Goal: Task Accomplishment & Management: Manage account settings

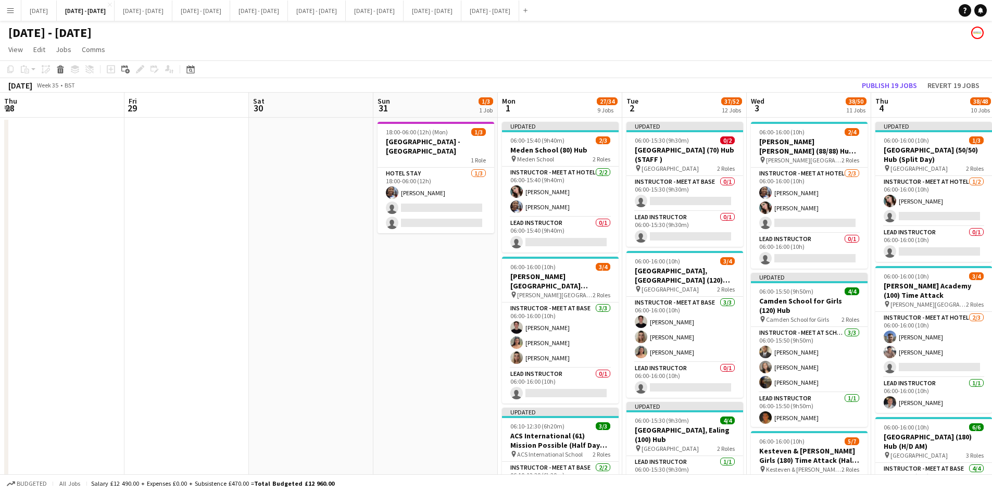
scroll to position [0, 357]
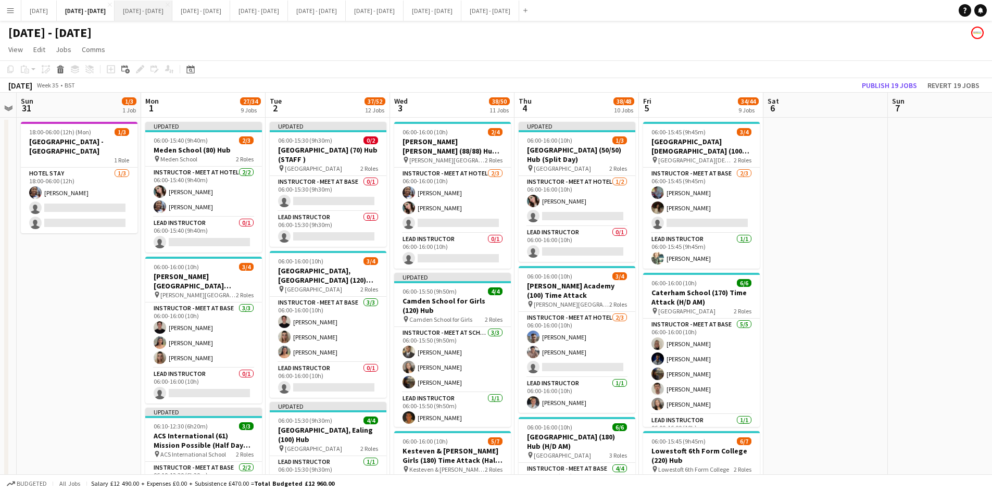
click at [163, 12] on button "[DATE] - [DATE] Close" at bounding box center [144, 11] width 58 height 20
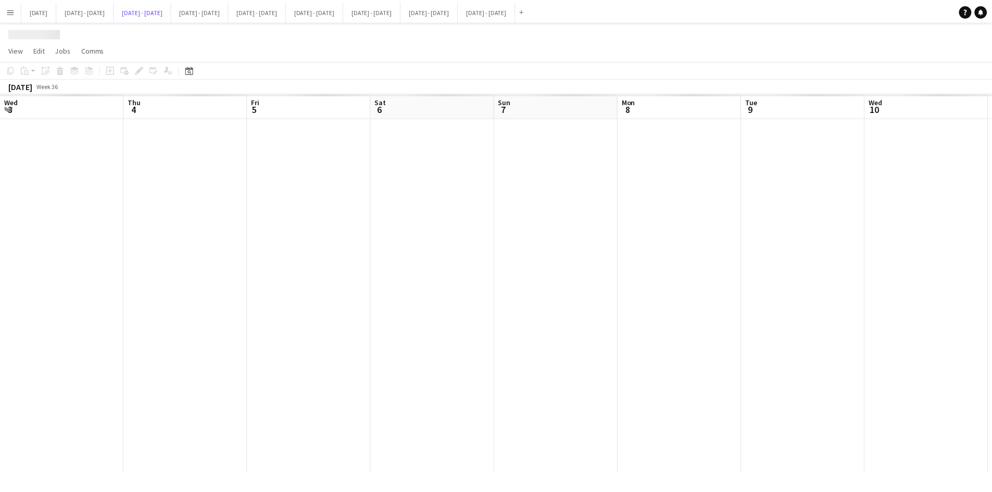
scroll to position [0, 355]
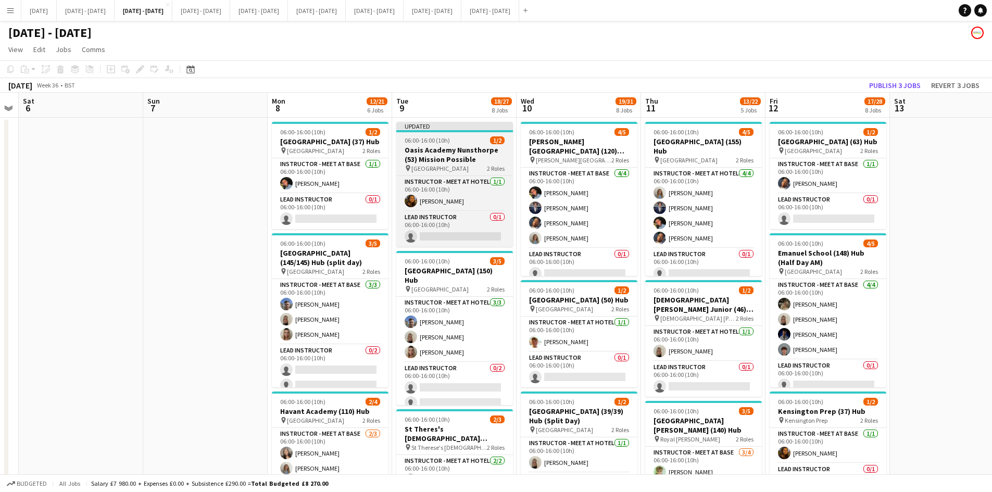
click at [468, 140] on div "06:00-16:00 (10h) 1/2" at bounding box center [454, 140] width 117 height 8
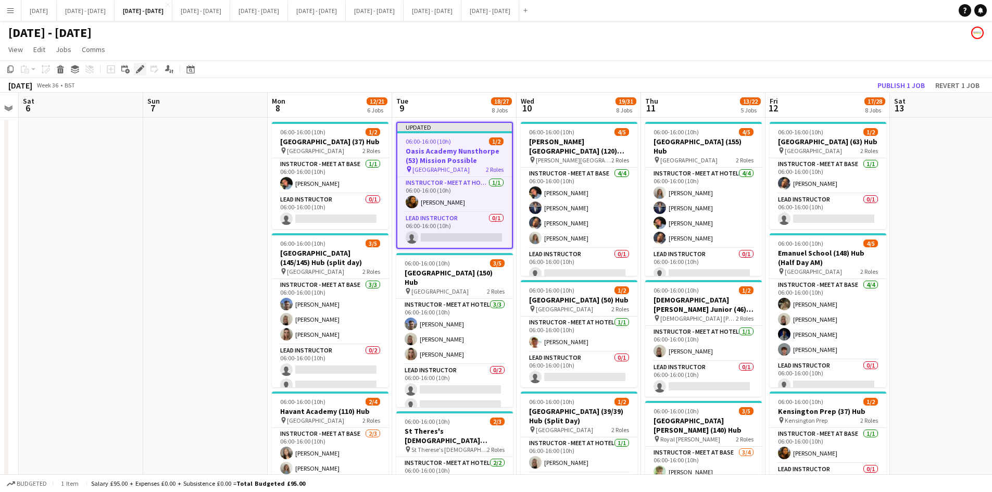
click at [137, 68] on icon "Edit" at bounding box center [140, 69] width 8 height 8
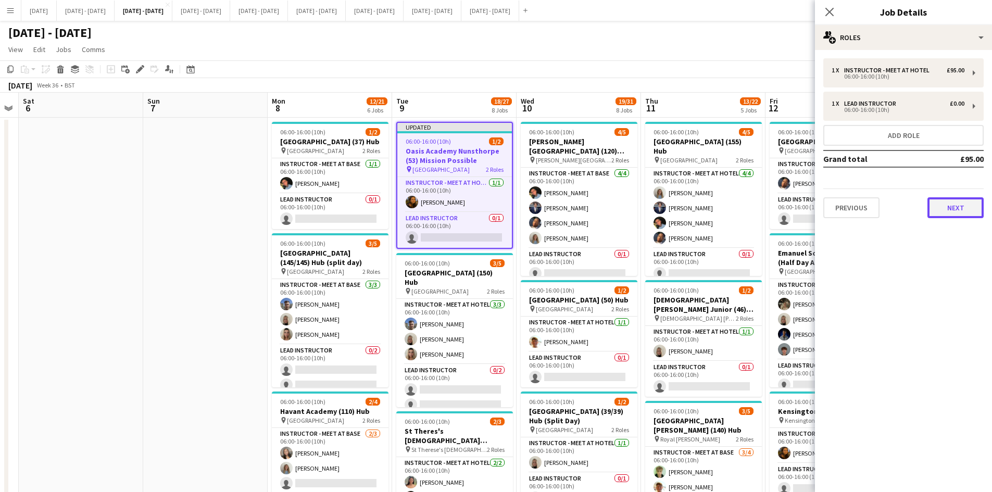
click at [951, 207] on button "Next" at bounding box center [955, 207] width 56 height 21
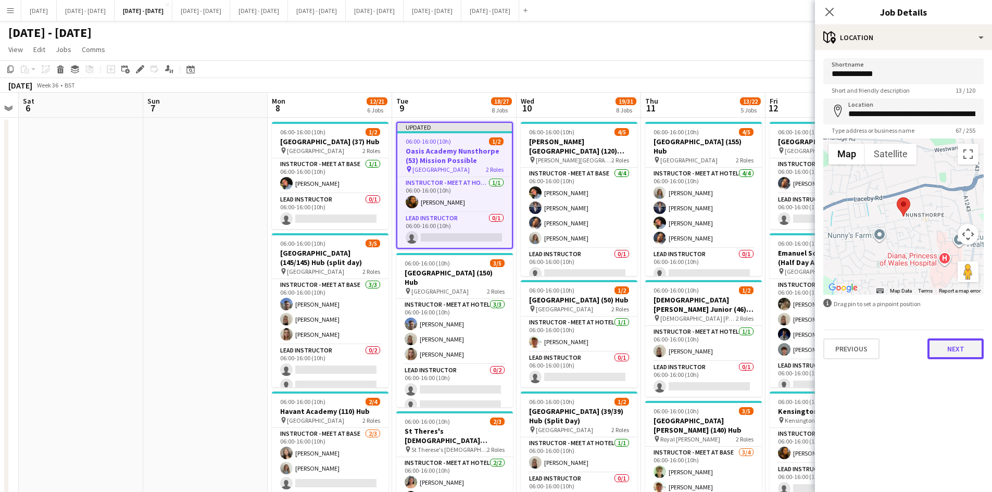
click at [946, 347] on button "Next" at bounding box center [955, 348] width 56 height 21
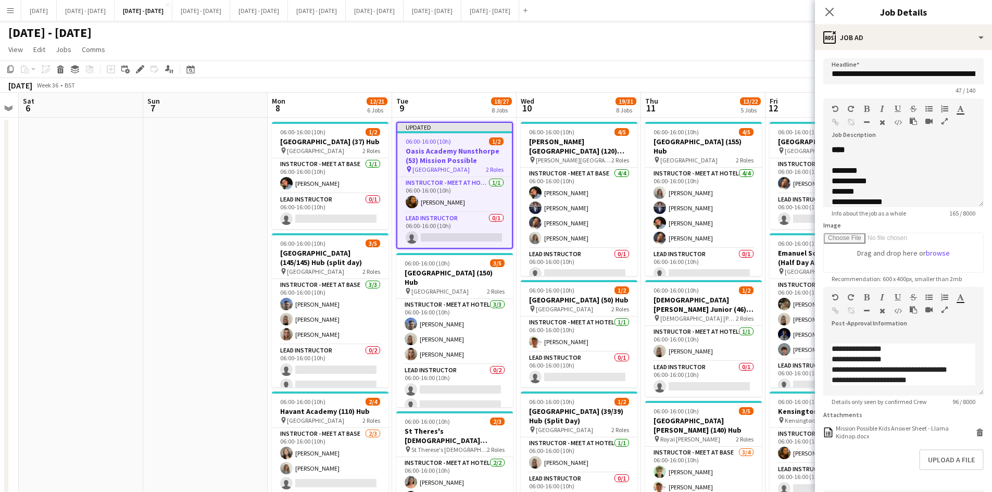
scroll to position [33, 0]
click at [928, 460] on button "Upload a file" at bounding box center [951, 459] width 65 height 21
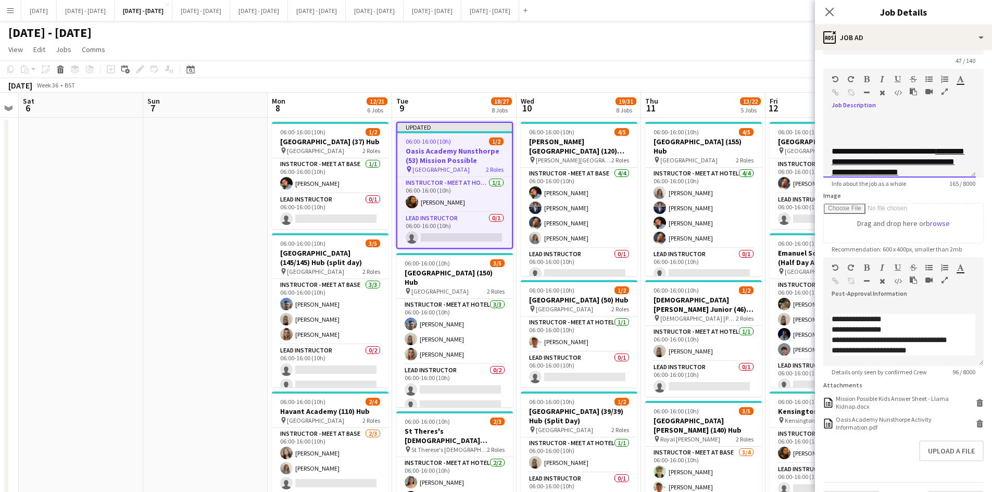
scroll to position [58, 0]
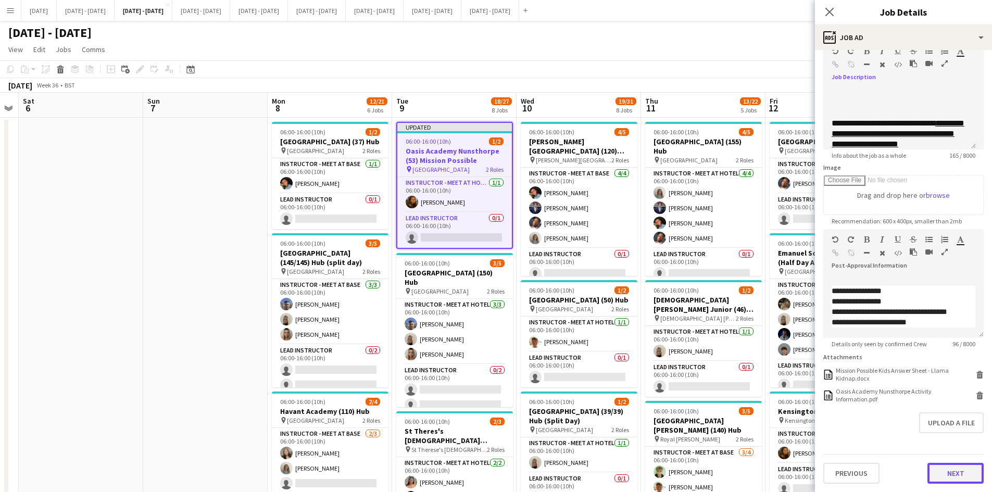
click at [950, 472] on button "Next" at bounding box center [955, 473] width 56 height 21
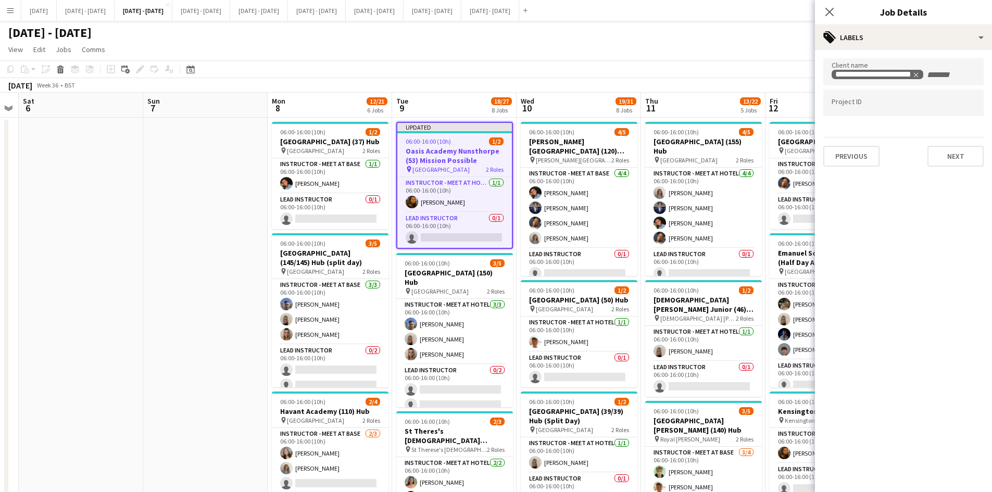
scroll to position [0, 0]
click at [948, 166] on button "Next" at bounding box center [955, 167] width 56 height 21
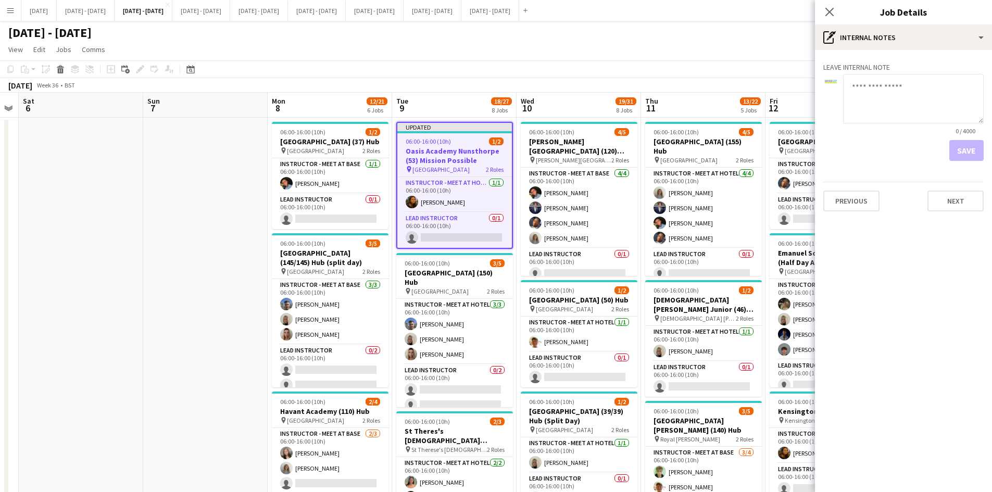
click at [865, 99] on textarea at bounding box center [913, 98] width 141 height 49
type textarea "**********"
click at [961, 146] on button "Save" at bounding box center [966, 150] width 34 height 21
click at [830, 9] on icon "Close pop-in" at bounding box center [829, 12] width 10 height 10
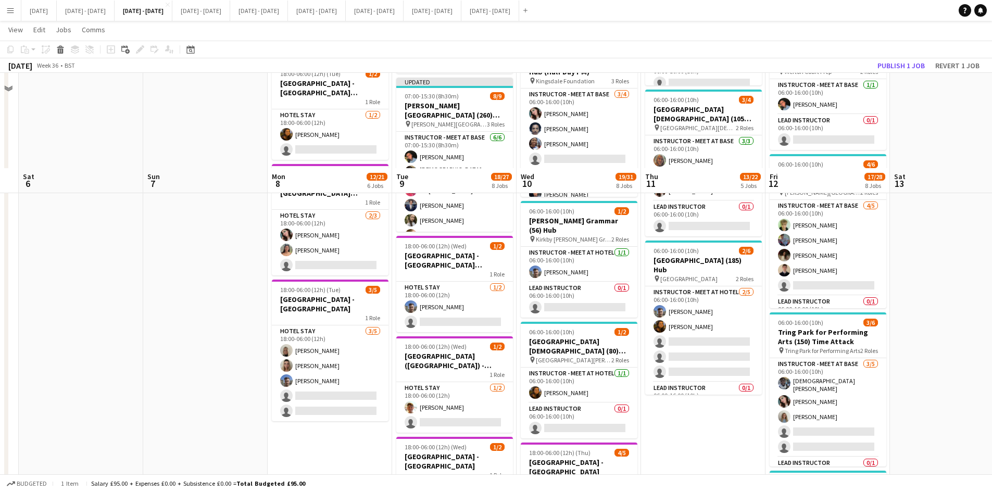
scroll to position [729, 0]
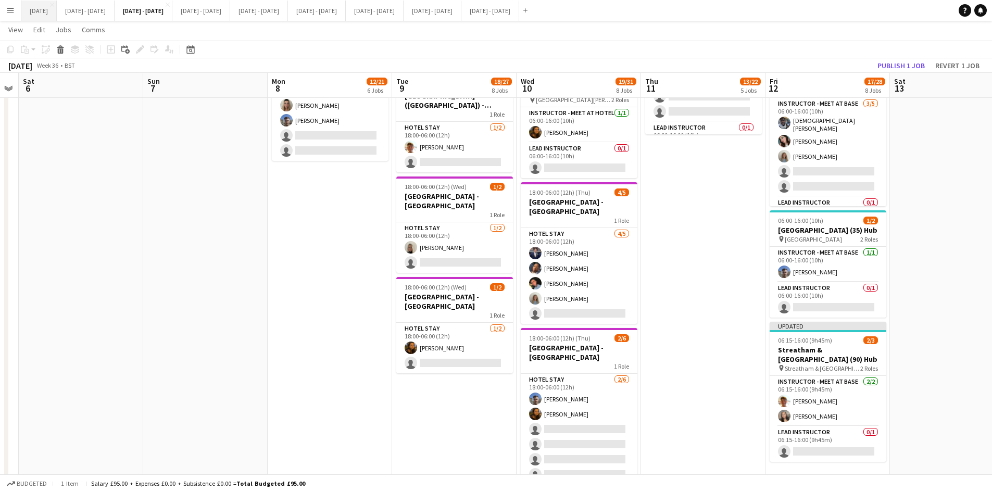
click at [37, 7] on button "[DATE] Close" at bounding box center [38, 11] width 35 height 20
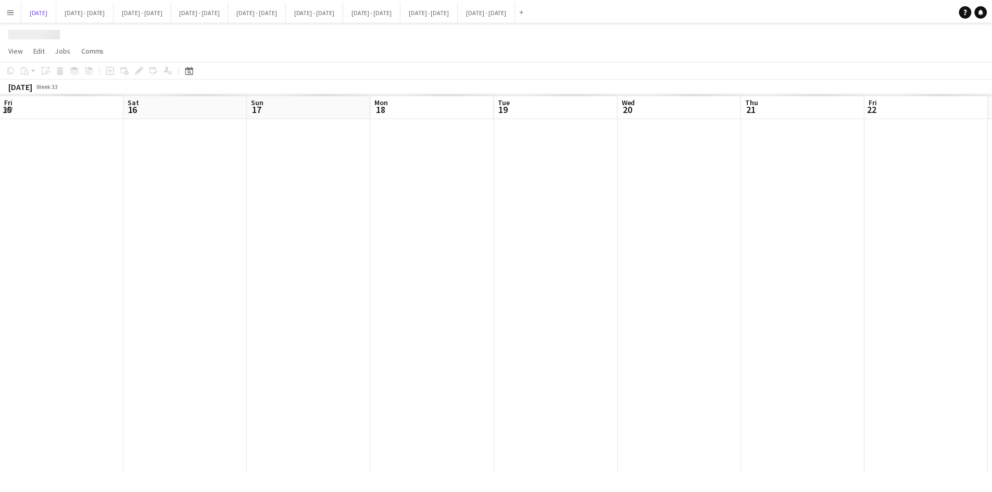
scroll to position [0, 229]
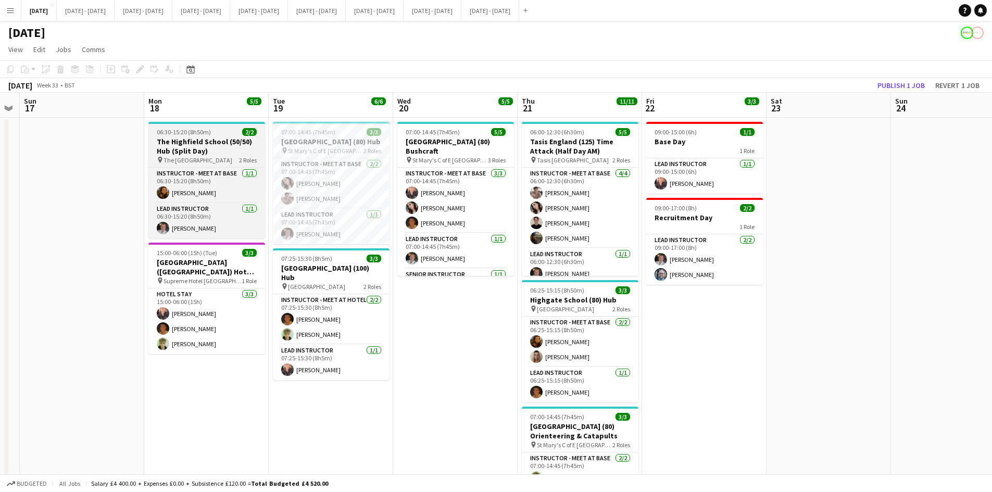
click at [227, 132] on div "06:30-15:20 (8h50m) 2/2" at bounding box center [206, 132] width 117 height 8
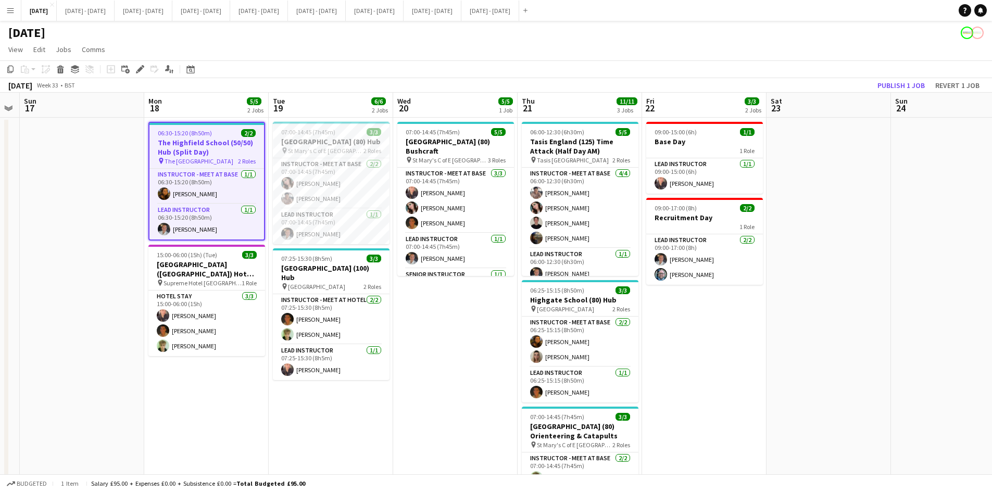
scroll to position [0, 229]
click at [138, 70] on icon at bounding box center [140, 70] width 6 height 6
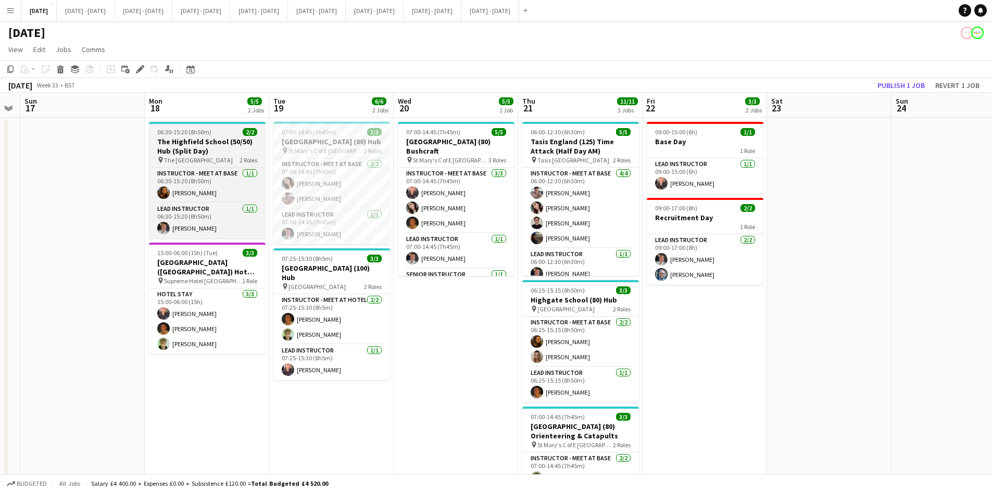
click at [217, 133] on div "06:30-15:20 (8h50m) 2/2" at bounding box center [207, 132] width 117 height 8
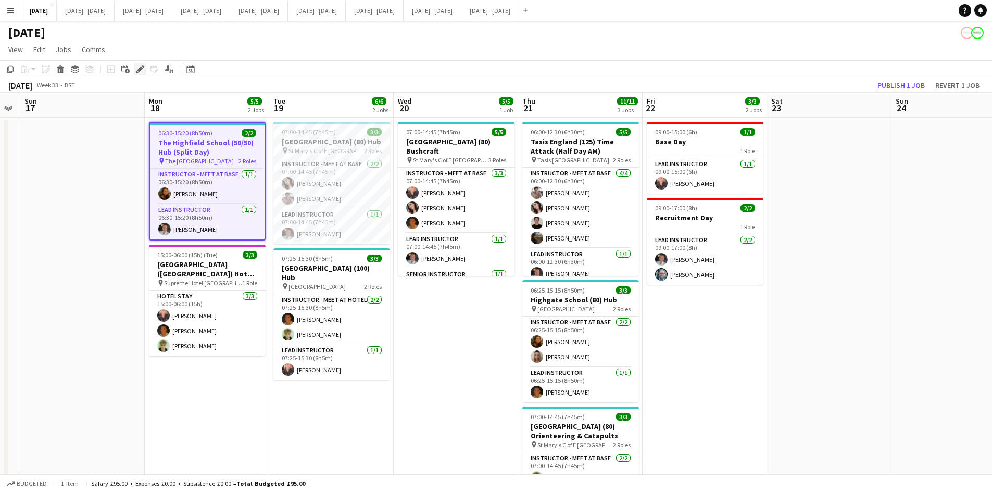
click at [142, 70] on icon "Edit" at bounding box center [140, 69] width 8 height 8
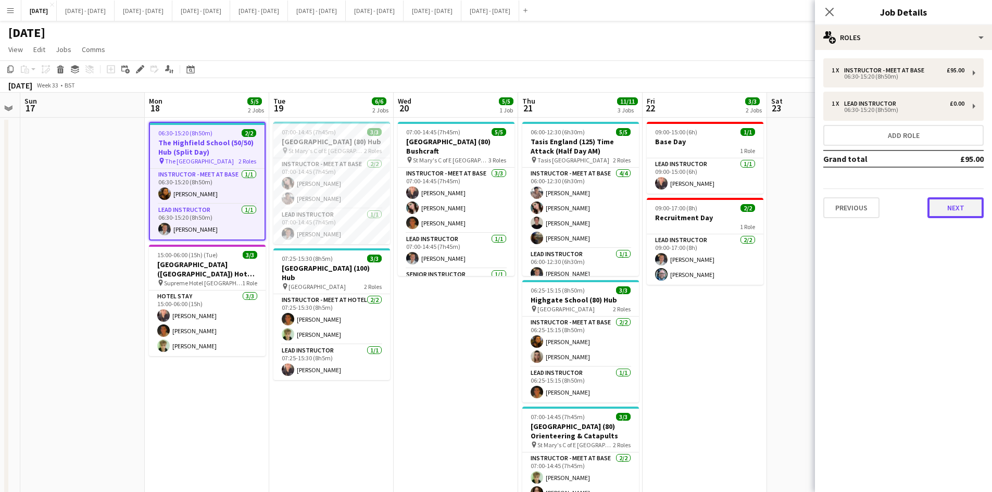
click at [948, 210] on button "Next" at bounding box center [955, 207] width 56 height 21
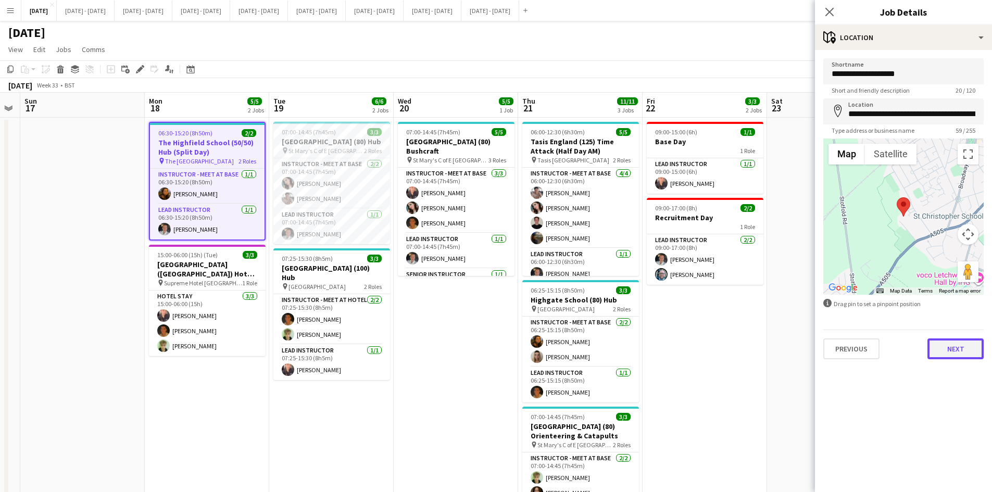
click at [954, 346] on button "Next" at bounding box center [955, 348] width 56 height 21
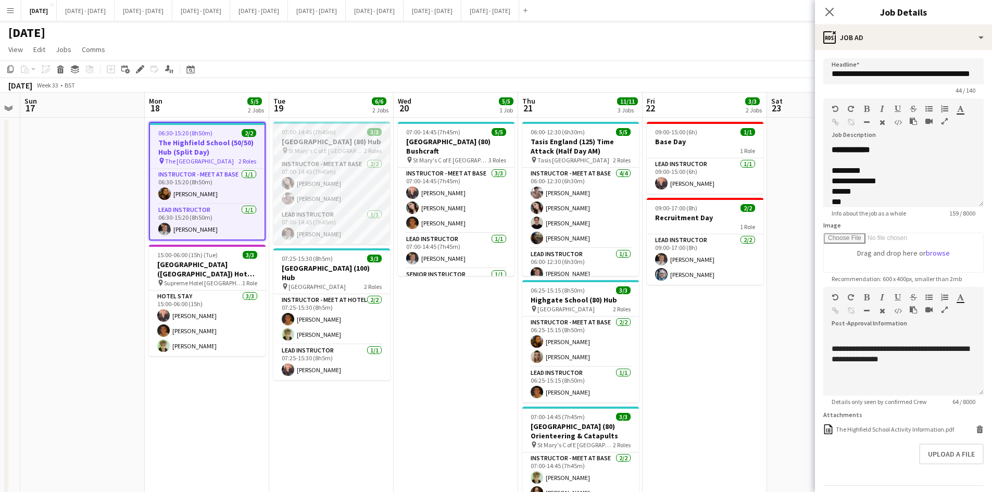
click at [346, 131] on div "07:00-14:45 (7h45m) 3/3" at bounding box center [331, 132] width 117 height 8
type input "**********"
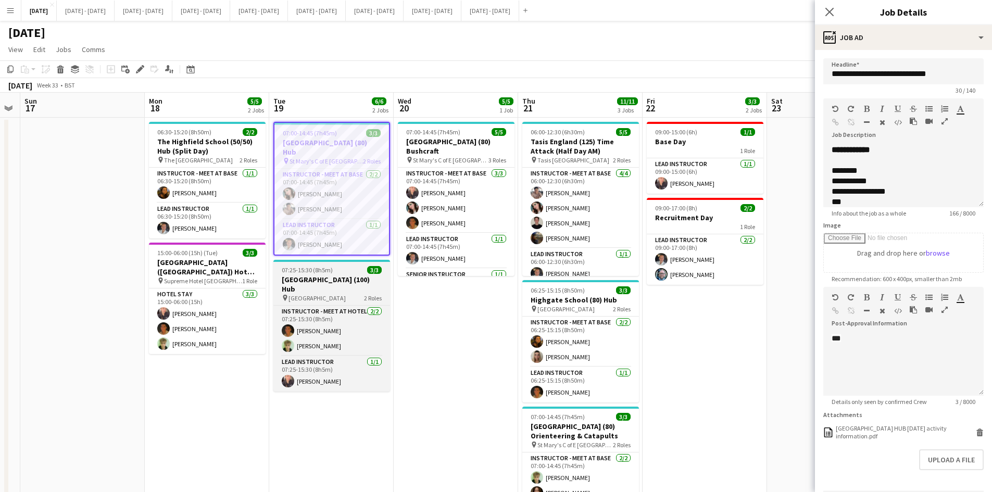
click at [343, 268] on div "07:25-15:30 (8h5m) 3/3" at bounding box center [331, 270] width 117 height 8
type input "**********"
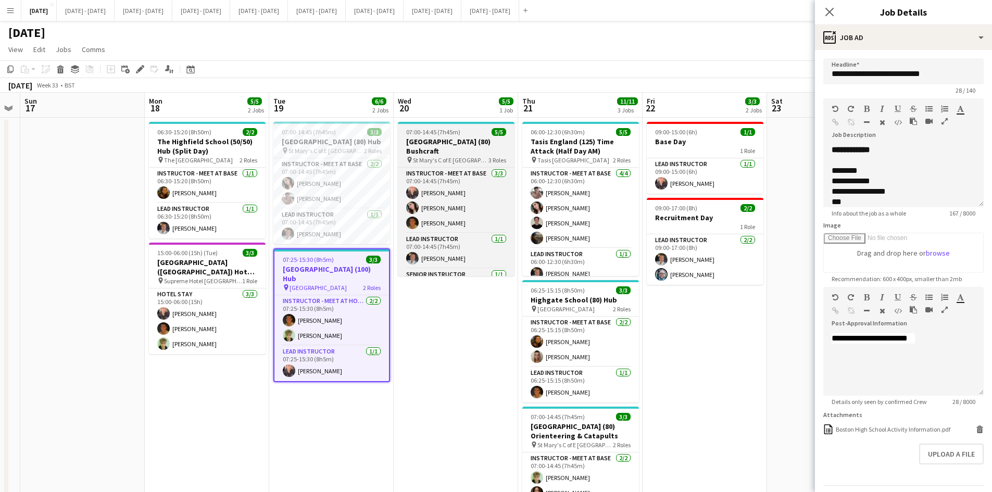
click at [473, 130] on div "07:00-14:45 (7h45m) 5/5" at bounding box center [456, 132] width 117 height 8
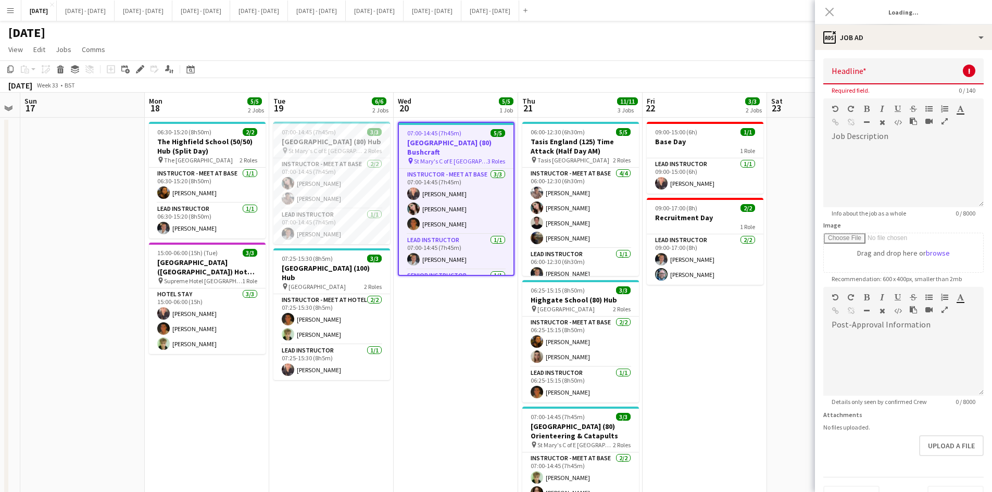
type input "**********"
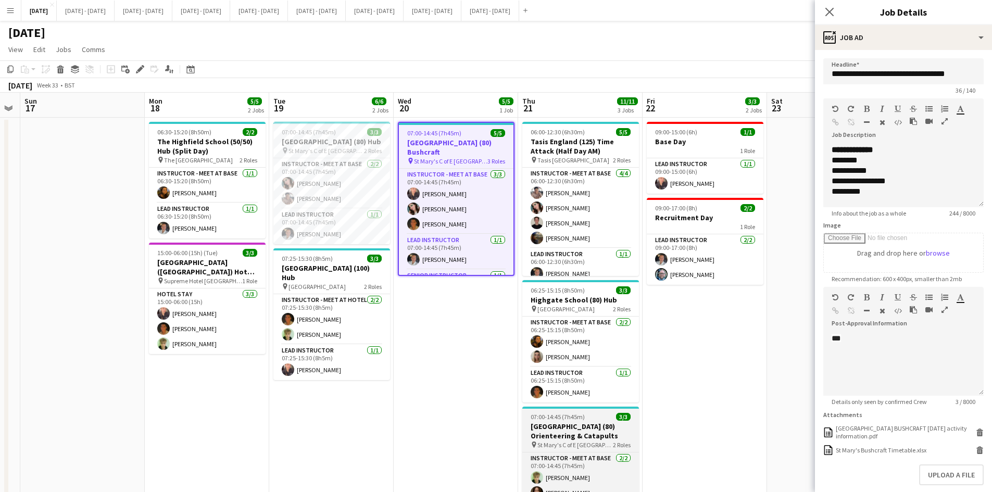
click at [594, 414] on div "07:00-14:45 (7h45m) 3/3" at bounding box center [580, 417] width 117 height 8
type input "**********"
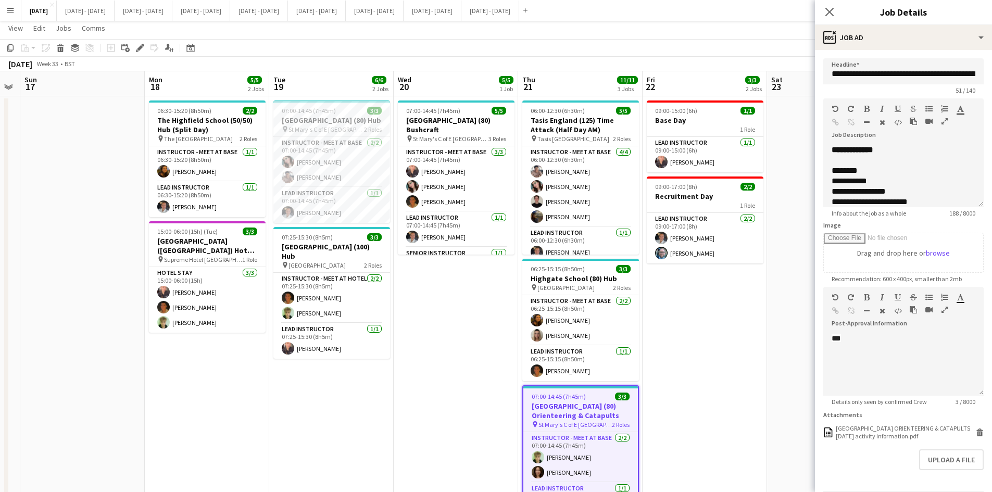
scroll to position [0, 0]
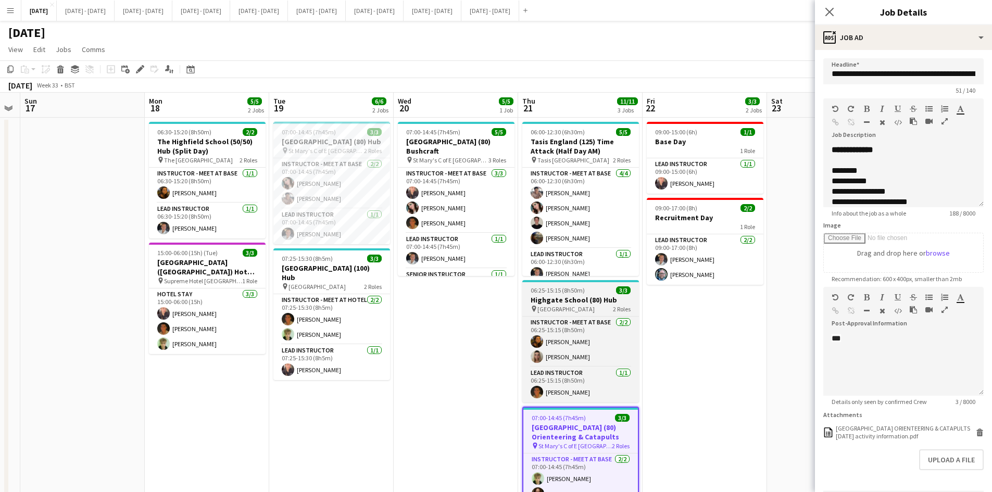
click at [593, 285] on app-job-card "06:25-15:15 (8h50m) 3/3 [GEOGRAPHIC_DATA] (80) Hub pin Highgate School 2 Roles …" at bounding box center [580, 341] width 117 height 122
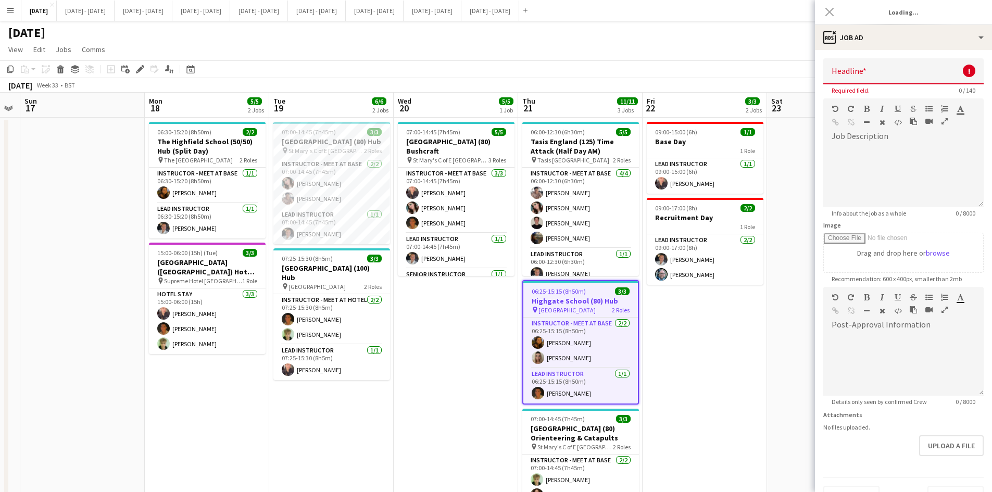
type input "**********"
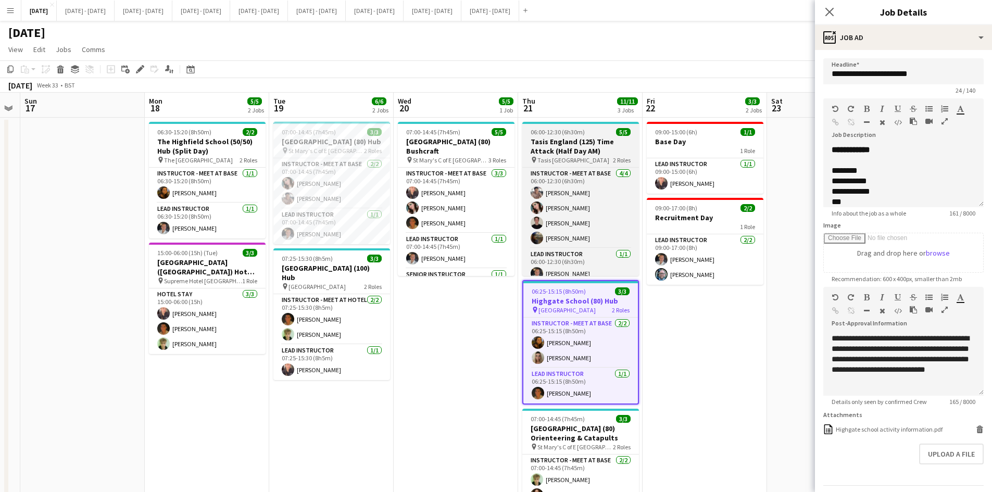
click at [598, 125] on app-job-card "06:00-12:30 (6h30m) 5/5 Tasis England (125) Time Attack (Half Day AM) pin Tasis…" at bounding box center [580, 199] width 117 height 154
type input "**********"
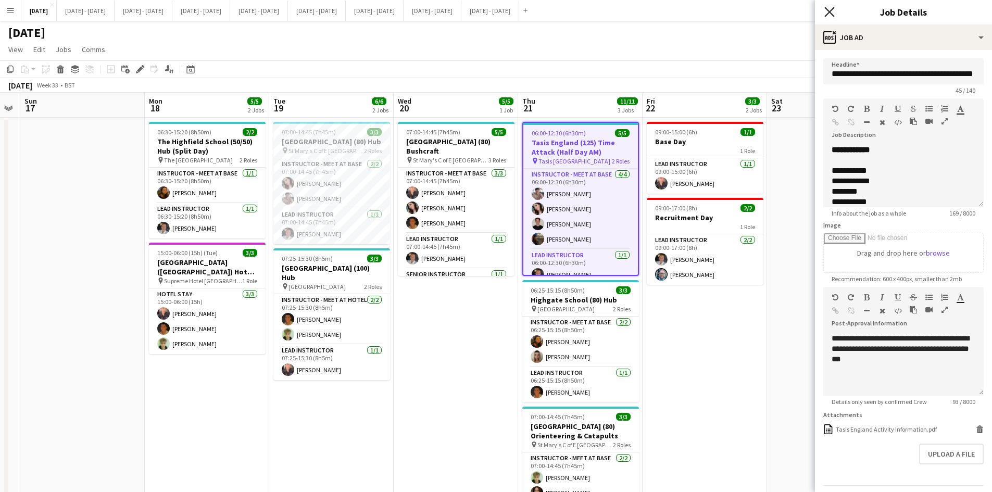
click at [828, 8] on icon "Close pop-in" at bounding box center [829, 12] width 10 height 10
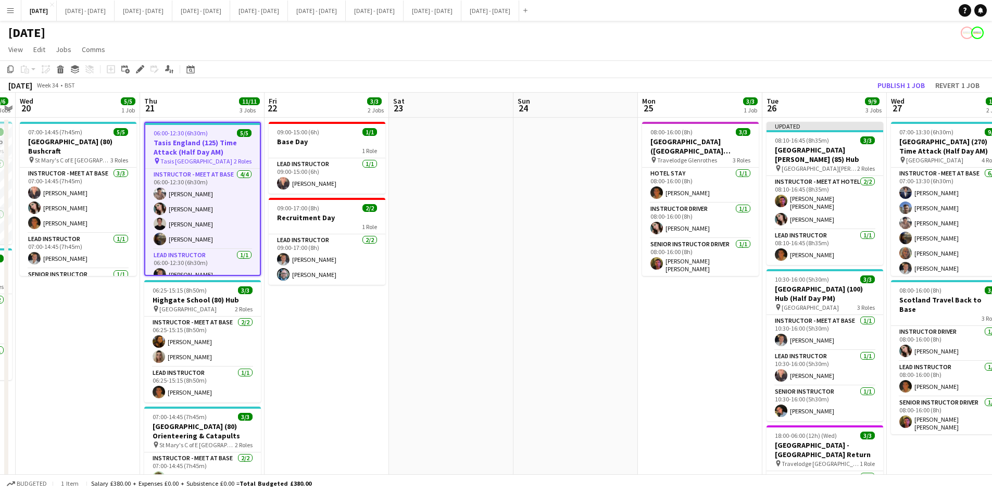
scroll to position [0, 358]
drag, startPoint x: 875, startPoint y: 220, endPoint x: 497, endPoint y: 253, distance: 379.9
click at [497, 253] on app-calendar-viewport "Sun 17 Mon 18 5/5 2 Jobs Tue 19 6/6 2 Jobs Wed 20 5/5 1 Job Thu 21 11/11 3 Jobs…" at bounding box center [496, 331] width 992 height 477
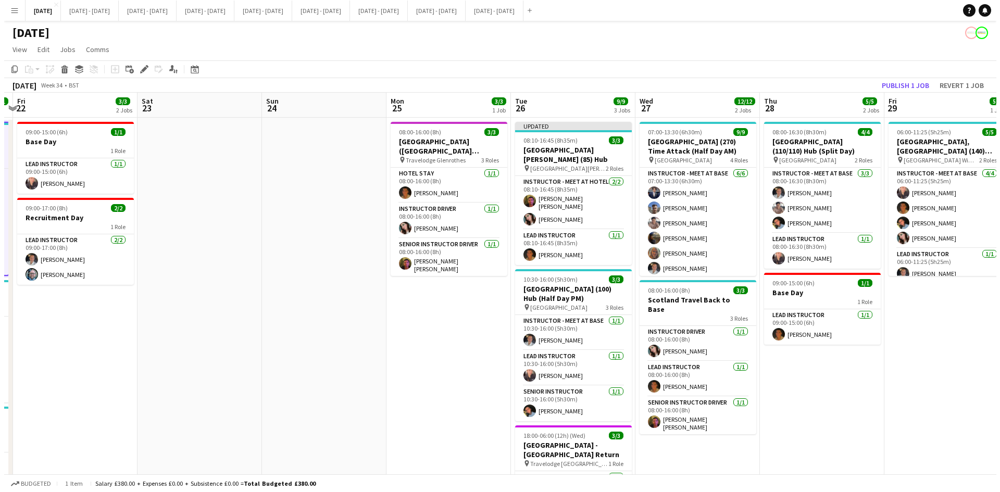
scroll to position [0, 367]
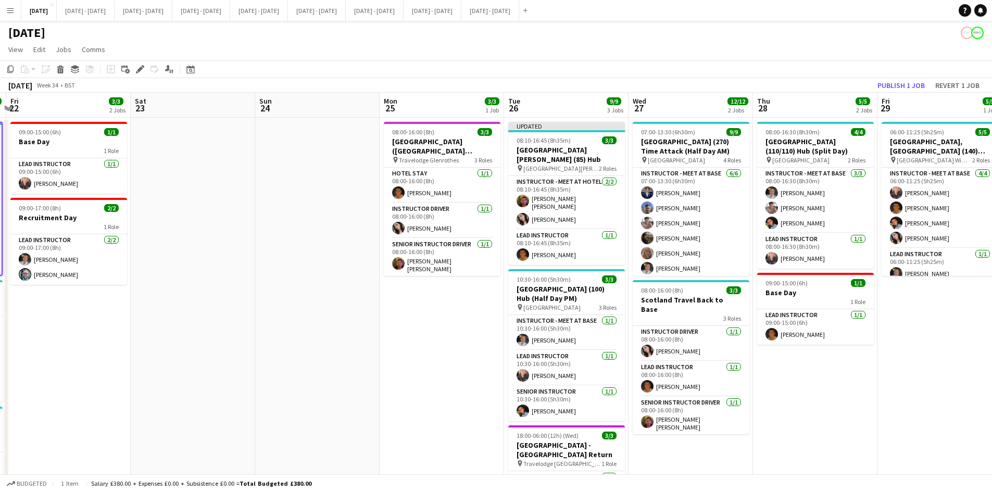
drag, startPoint x: 697, startPoint y: 323, endPoint x: 439, endPoint y: 336, distance: 258.1
click at [439, 336] on app-calendar-viewport "Tue 19 6/6 2 Jobs Wed 20 5/5 1 Job Thu 21 11/11 3 Jobs Fri 22 3/3 2 Jobs Sat 23…" at bounding box center [496, 331] width 992 height 477
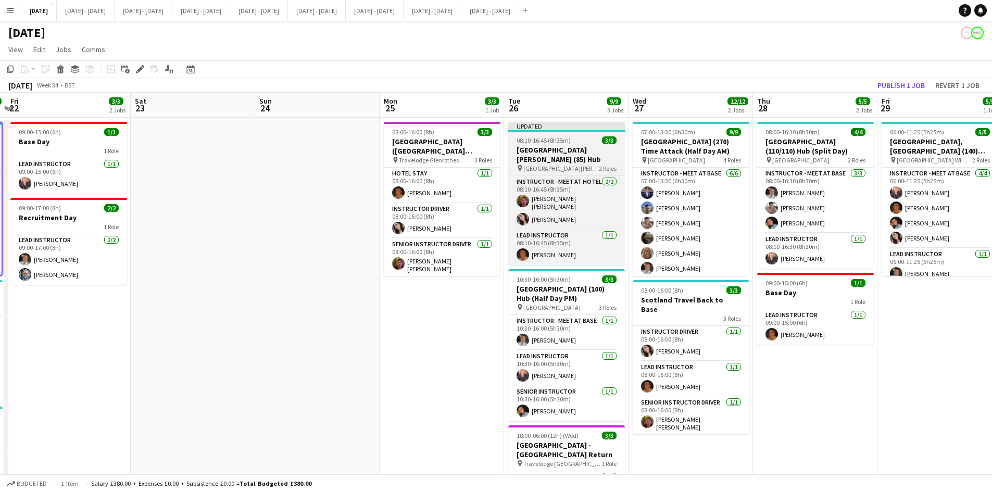
click at [587, 140] on div "08:10-16:45 (8h35m) 3/3" at bounding box center [566, 140] width 117 height 8
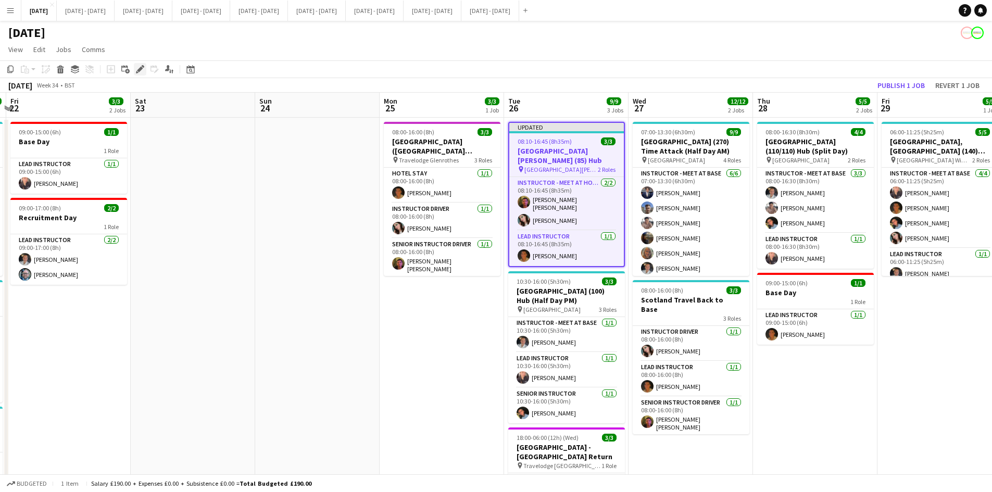
click at [142, 68] on icon at bounding box center [140, 70] width 6 height 6
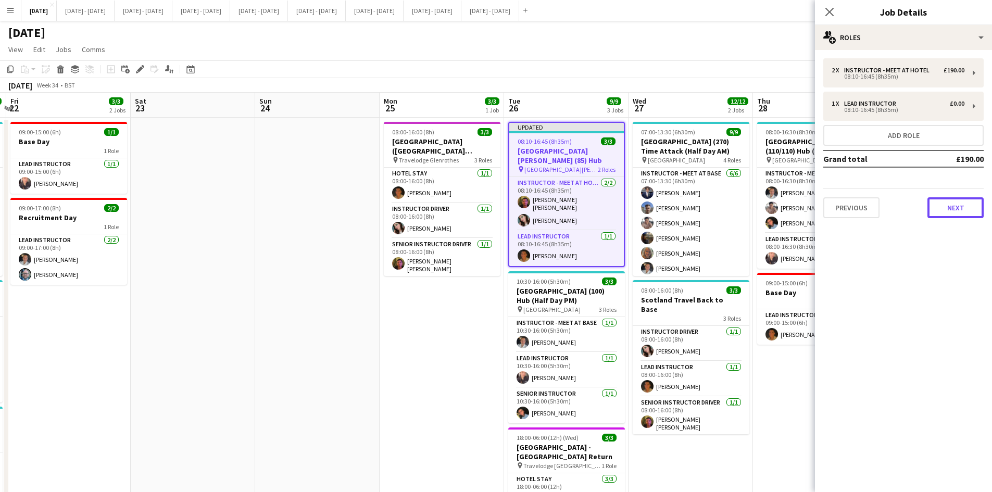
click at [964, 216] on button "Next" at bounding box center [955, 207] width 56 height 21
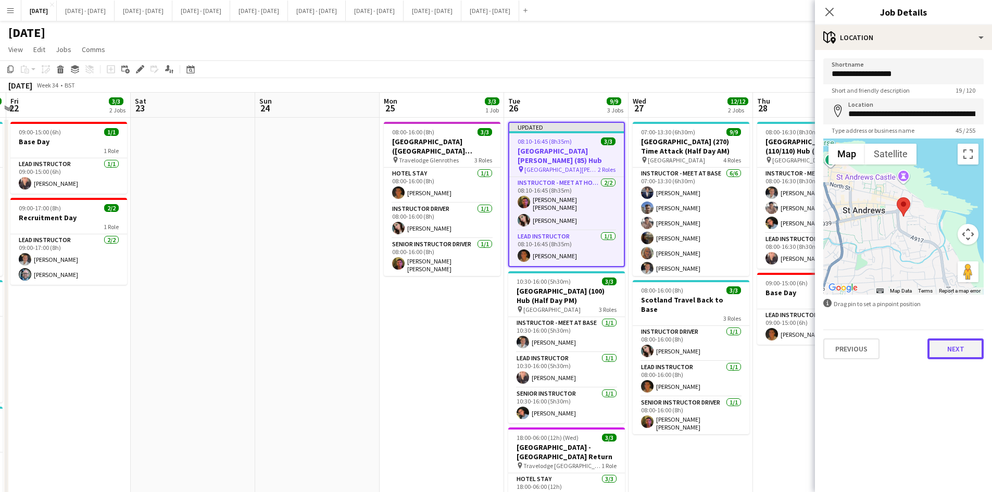
click at [954, 357] on button "Next" at bounding box center [955, 348] width 56 height 21
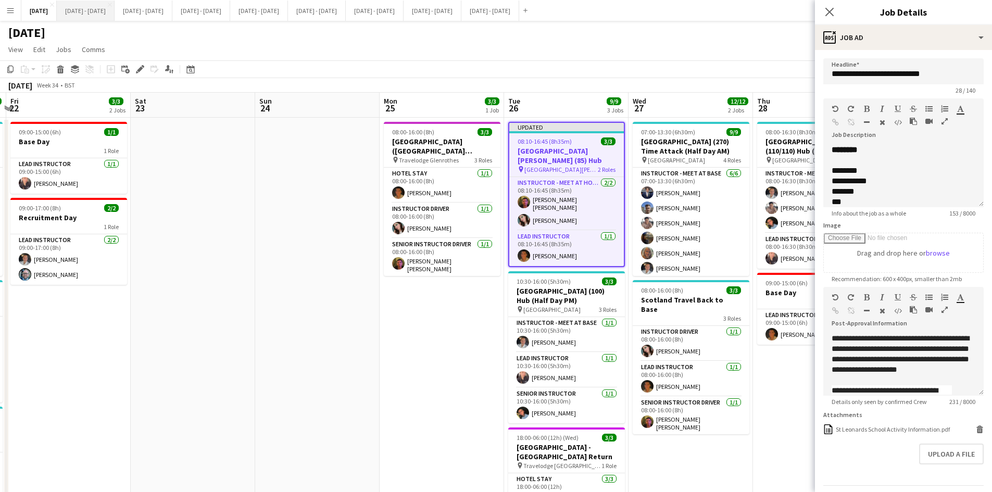
click at [86, 8] on button "[DATE] - [DATE] Close" at bounding box center [86, 11] width 58 height 20
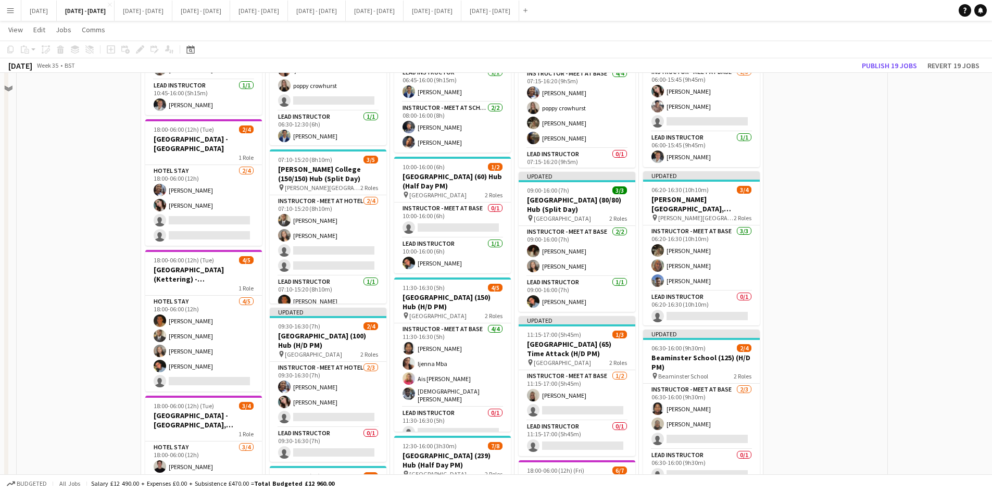
scroll to position [781, 0]
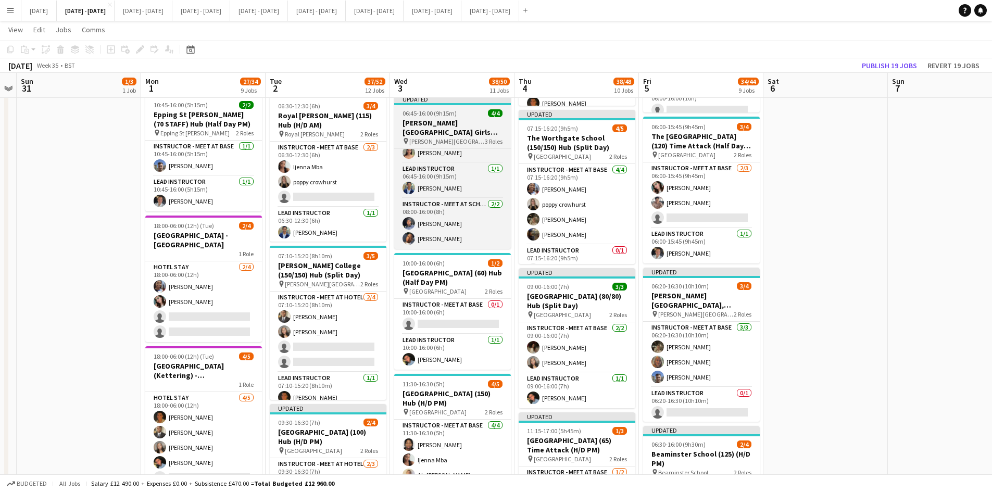
click at [463, 108] on app-job-card "Updated 06:45-16:00 (9h15m) 4/4 [PERSON_NAME][GEOGRAPHIC_DATA] Girls (120/120) …" at bounding box center [452, 172] width 117 height 154
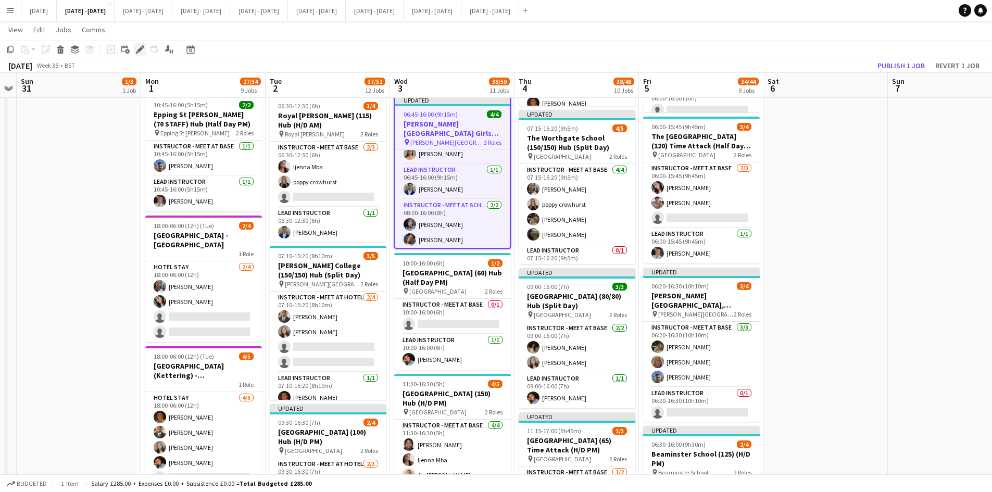
click at [141, 46] on icon "Edit" at bounding box center [140, 49] width 8 height 8
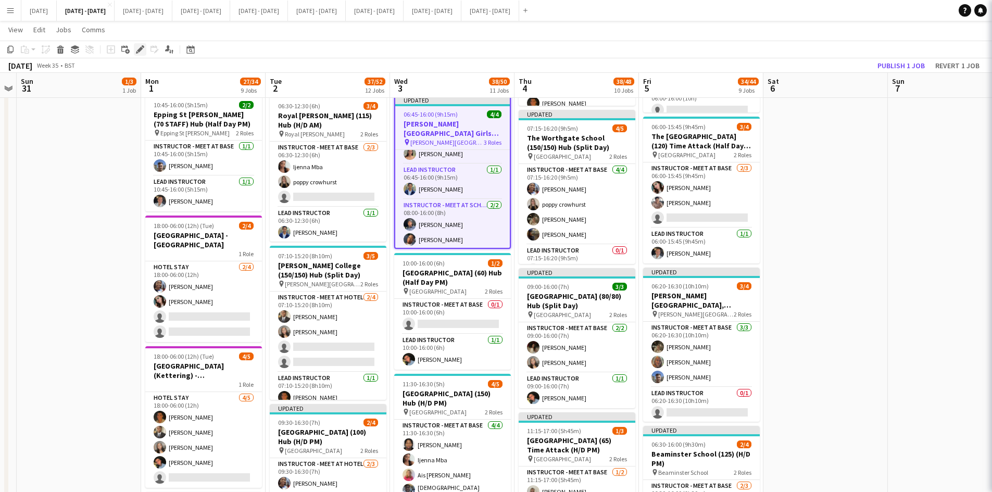
type input "**********"
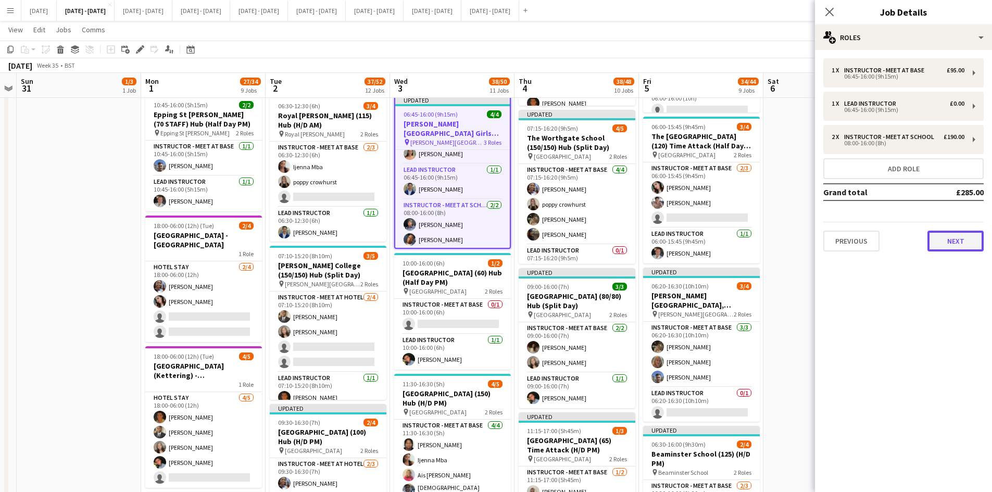
click at [942, 240] on button "Next" at bounding box center [955, 241] width 56 height 21
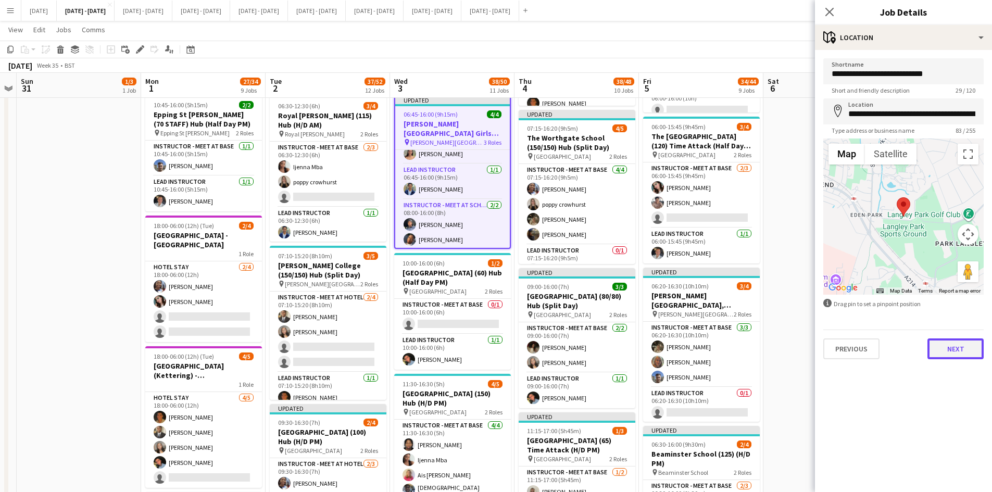
click at [948, 349] on button "Next" at bounding box center [955, 348] width 56 height 21
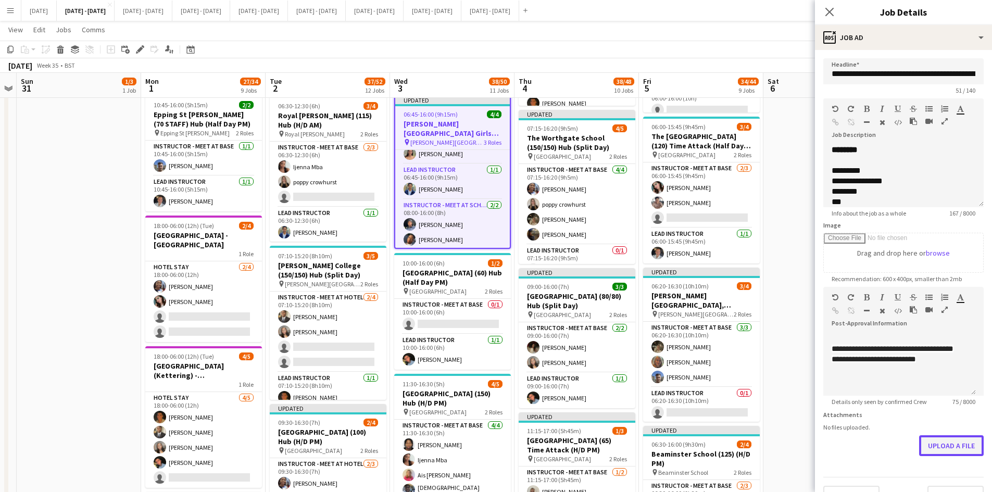
click at [933, 448] on button "Upload a file" at bounding box center [951, 445] width 65 height 21
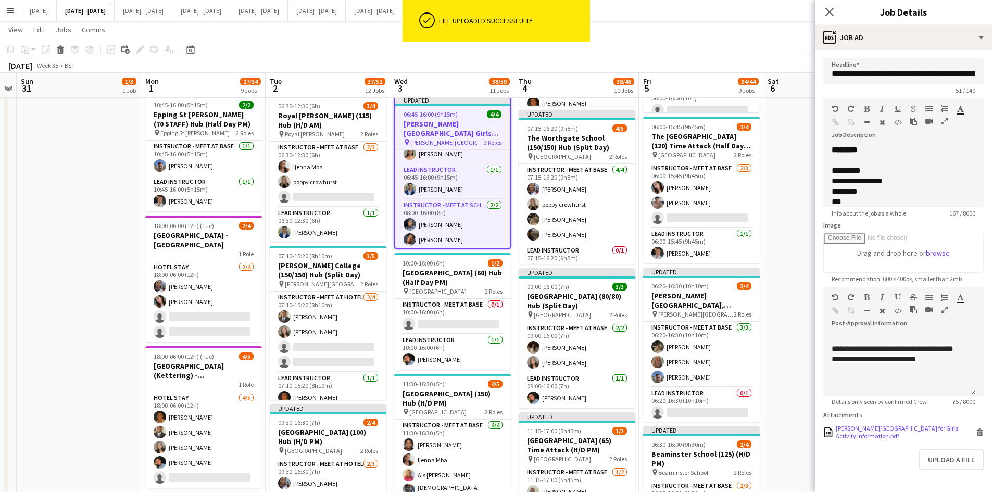
click at [862, 431] on div "[PERSON_NAME][GEOGRAPHIC_DATA] for Girls Activity Information.pdf" at bounding box center [904, 432] width 137 height 16
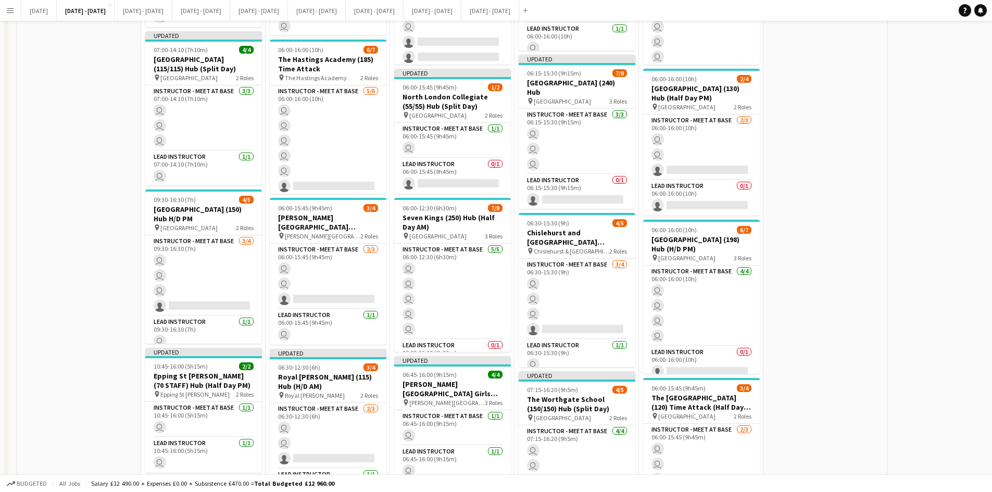
scroll to position [0, 0]
